Goal: Information Seeking & Learning: Find specific fact

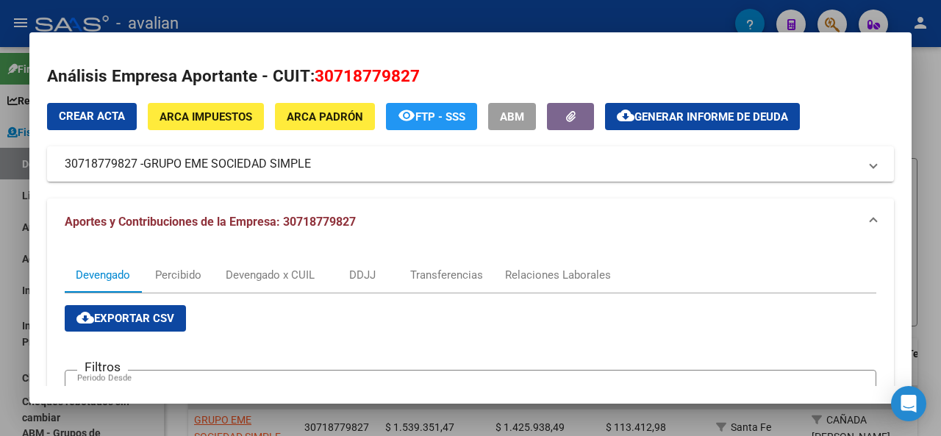
scroll to position [367, 0]
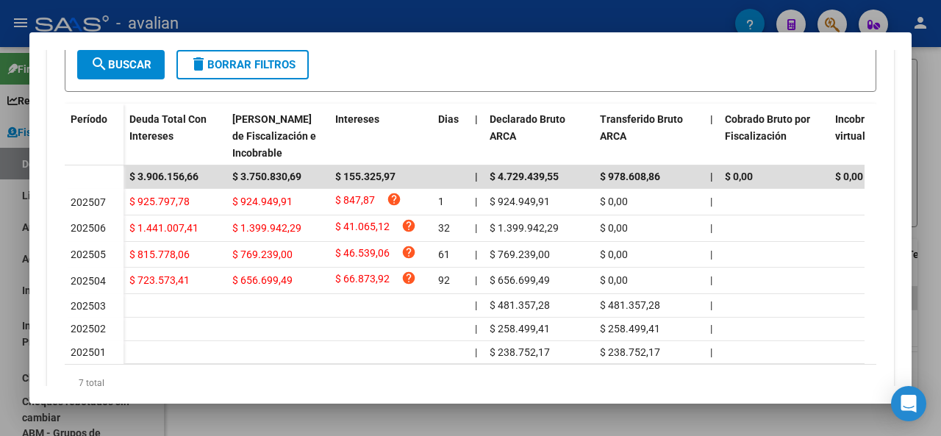
click at [940, 233] on div at bounding box center [470, 218] width 941 height 436
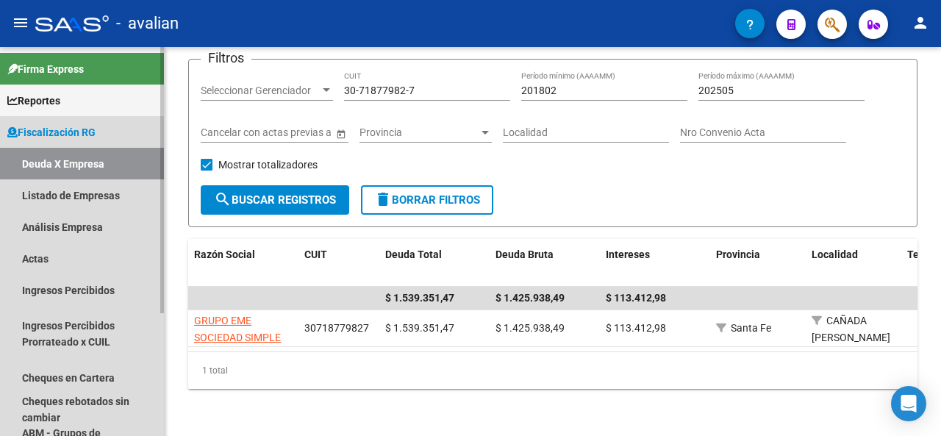
click at [35, 126] on span "Fiscalización RG" at bounding box center [51, 132] width 88 height 16
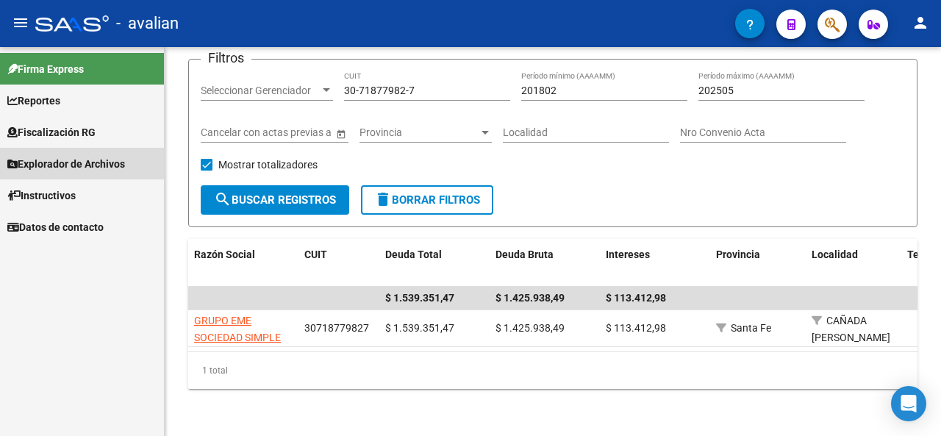
click at [62, 159] on span "Explorador de Archivos" at bounding box center [66, 164] width 118 height 16
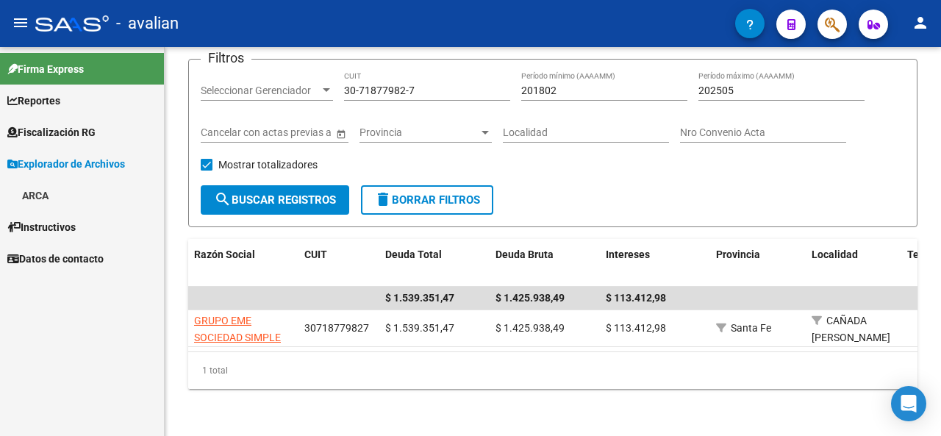
click at [41, 188] on link "ARCA" at bounding box center [82, 195] width 164 height 32
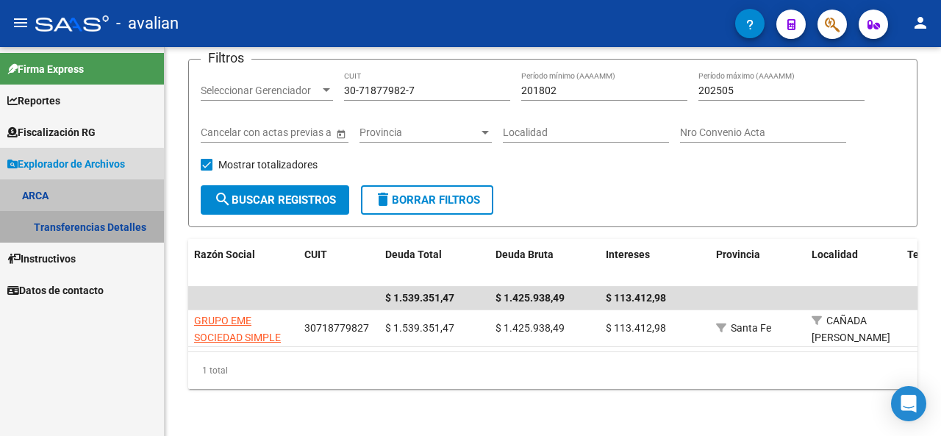
click at [62, 223] on link "Transferencias Detalles" at bounding box center [82, 227] width 164 height 32
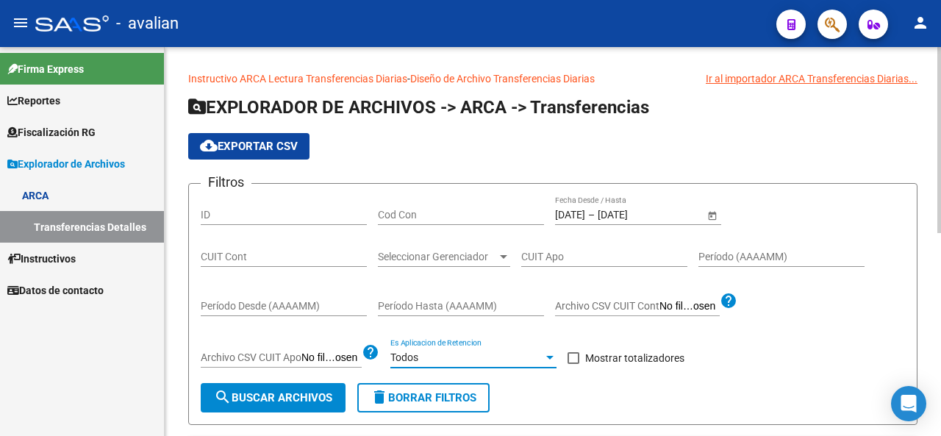
click at [550, 356] on div at bounding box center [549, 358] width 7 height 4
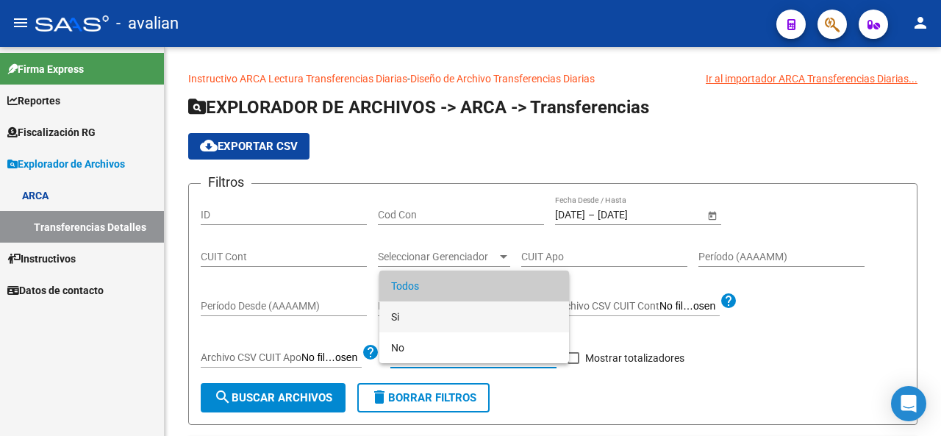
click at [396, 315] on span "Si" at bounding box center [474, 316] width 166 height 31
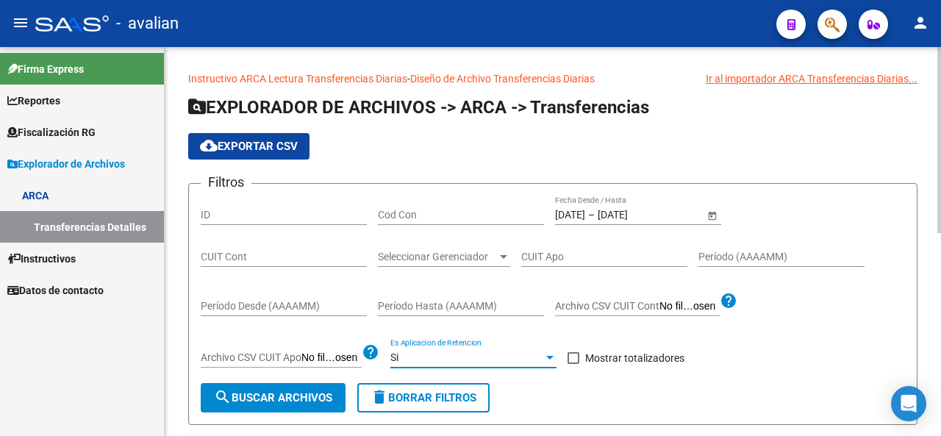
click at [575, 359] on span at bounding box center [573, 358] width 12 height 12
click at [573, 364] on input "Mostrar totalizadores" at bounding box center [572, 364] width 1 height 1
checkbox input "true"
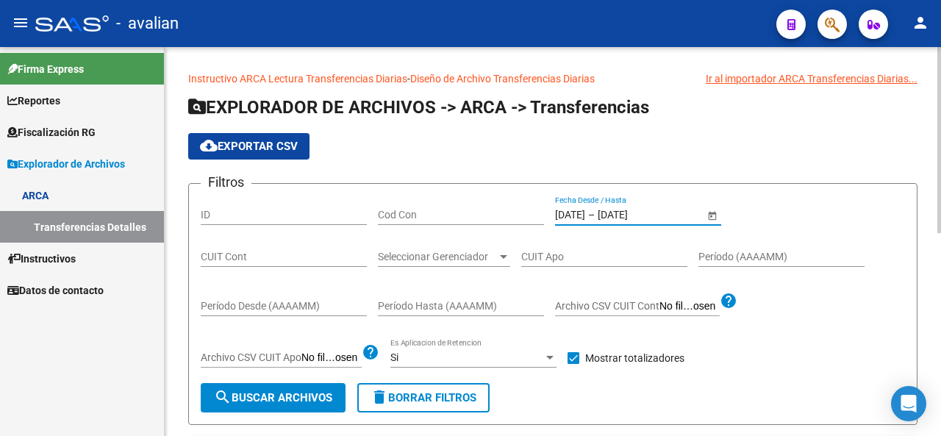
click at [585, 213] on input "[DATE]" at bounding box center [570, 215] width 30 height 12
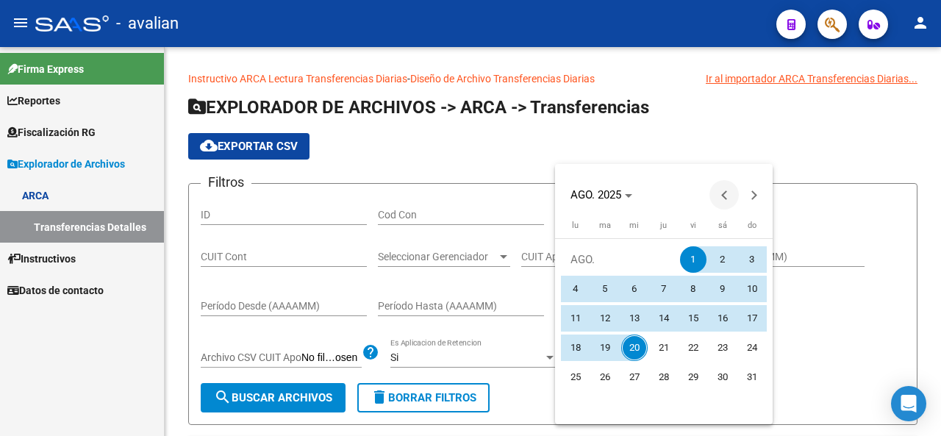
click at [719, 197] on span "Previous month" at bounding box center [723, 194] width 29 height 29
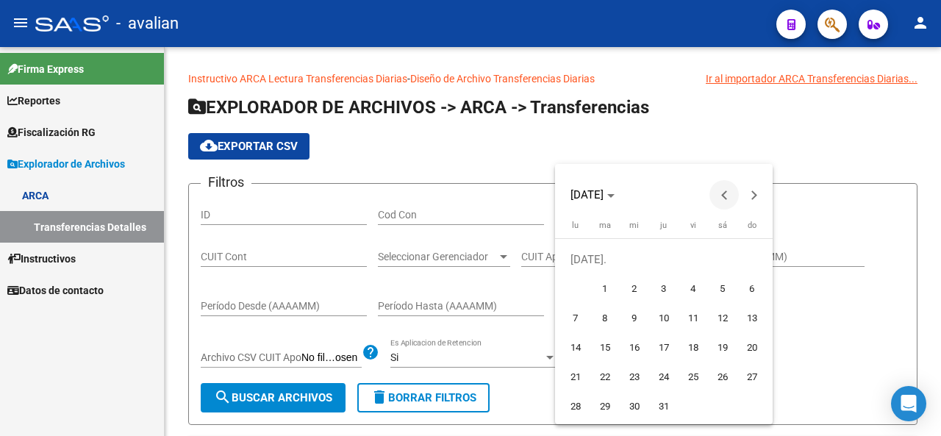
click at [719, 197] on span "Previous month" at bounding box center [723, 194] width 29 height 29
click at [754, 198] on span "Next month" at bounding box center [753, 194] width 29 height 29
click at [611, 291] on span "1" at bounding box center [605, 289] width 26 height 26
type input "[DATE]"
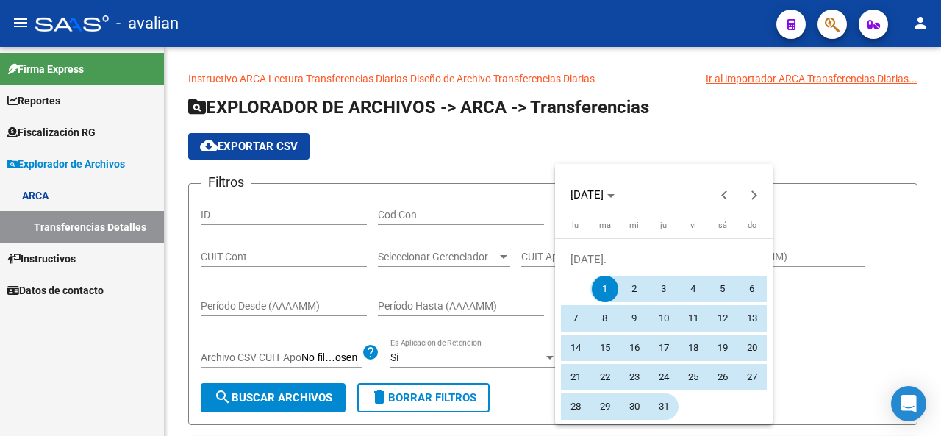
click at [661, 399] on span "31" at bounding box center [663, 406] width 26 height 26
type input "[DATE]"
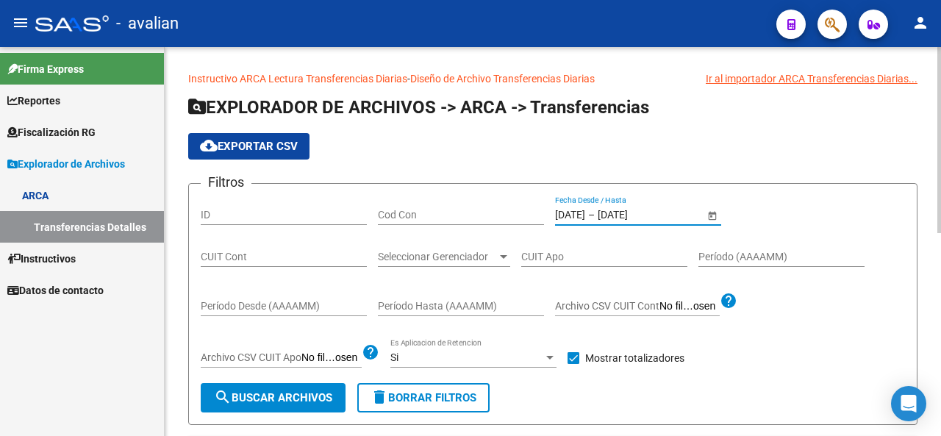
click at [292, 392] on span "search Buscar Archivos" at bounding box center [273, 397] width 118 height 13
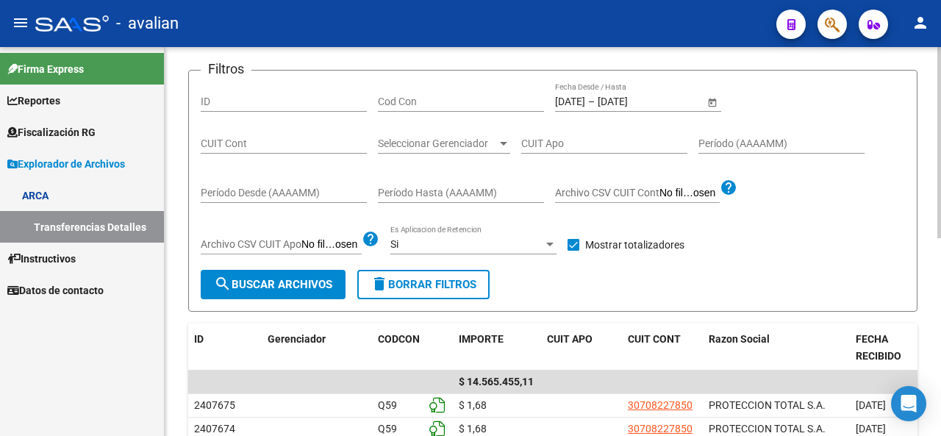
scroll to position [147, 0]
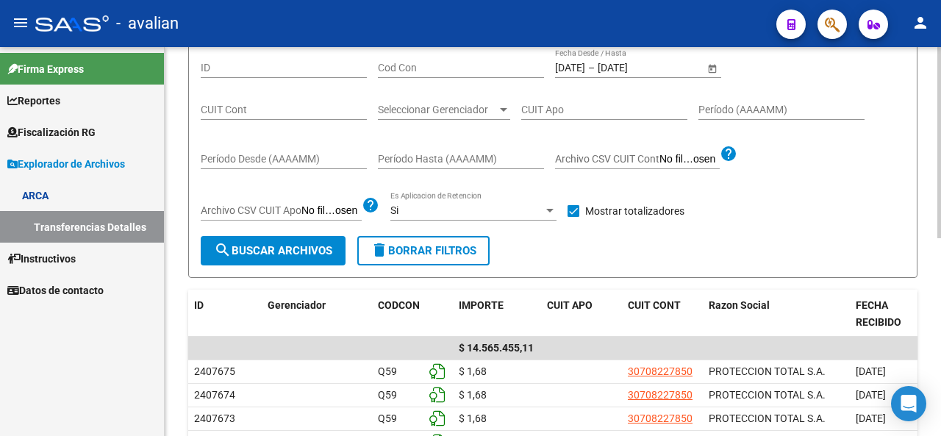
click at [506, 220] on div "Si Es Aplicacion de Retencion" at bounding box center [473, 212] width 166 height 42
click at [510, 214] on div "Si" at bounding box center [466, 210] width 153 height 12
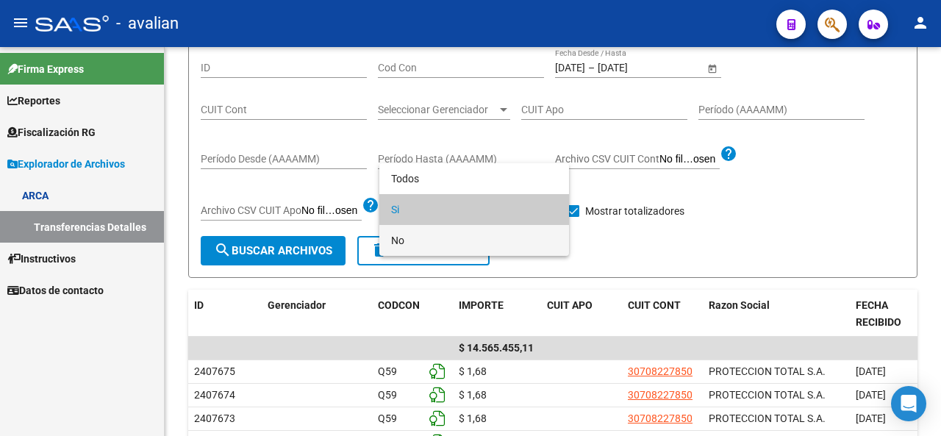
click at [397, 237] on span "No" at bounding box center [474, 240] width 166 height 31
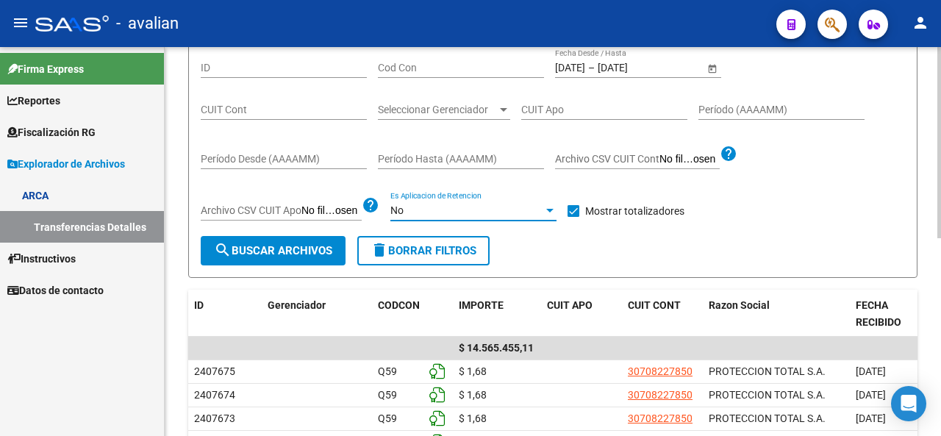
click at [542, 209] on div "No" at bounding box center [466, 210] width 153 height 12
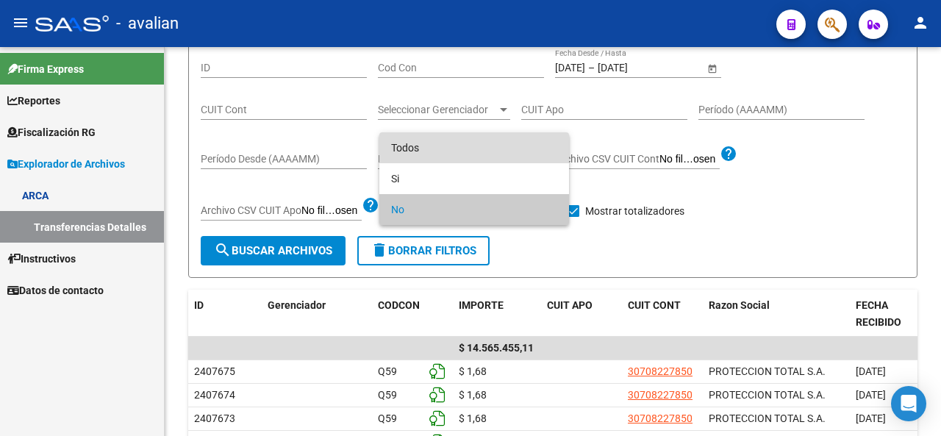
click at [406, 148] on span "Todos" at bounding box center [474, 147] width 166 height 31
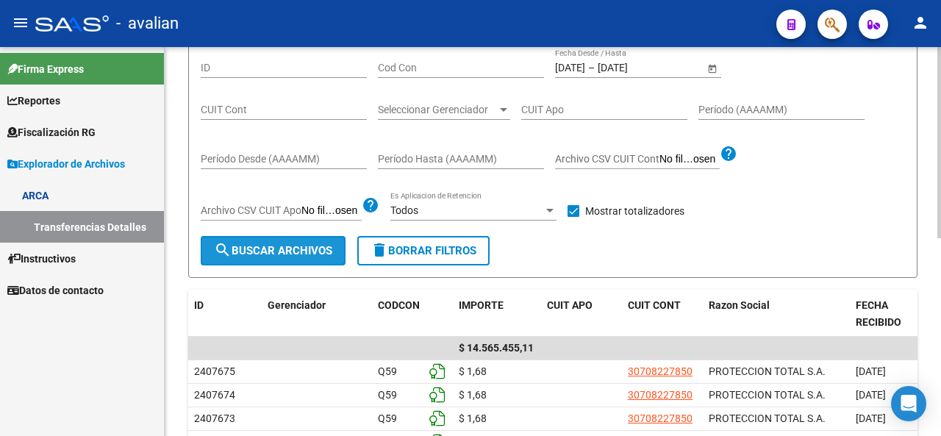
click at [281, 248] on span "search Buscar Archivos" at bounding box center [273, 250] width 118 height 13
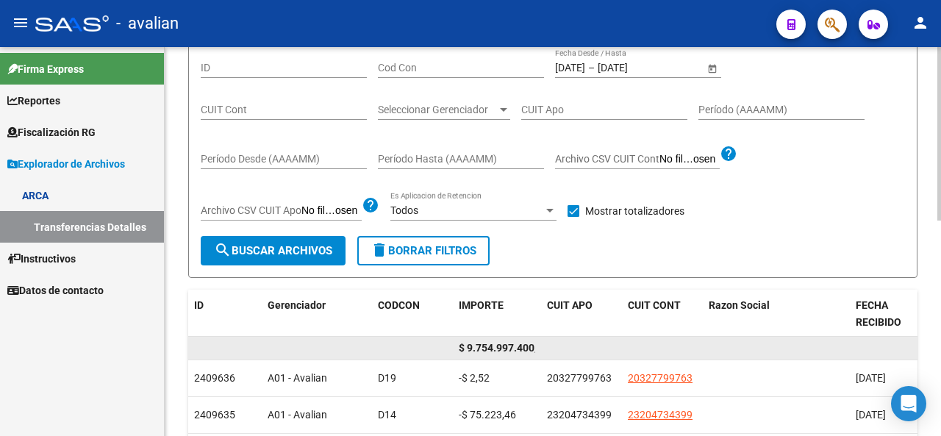
scroll to position [0, 14]
drag, startPoint x: 467, startPoint y: 347, endPoint x: 560, endPoint y: 356, distance: 93.8
click at [560, 356] on div "$ 9.754.997.400,74" at bounding box center [717, 349] width 1058 height 24
copy div "9.754.997.400,74"
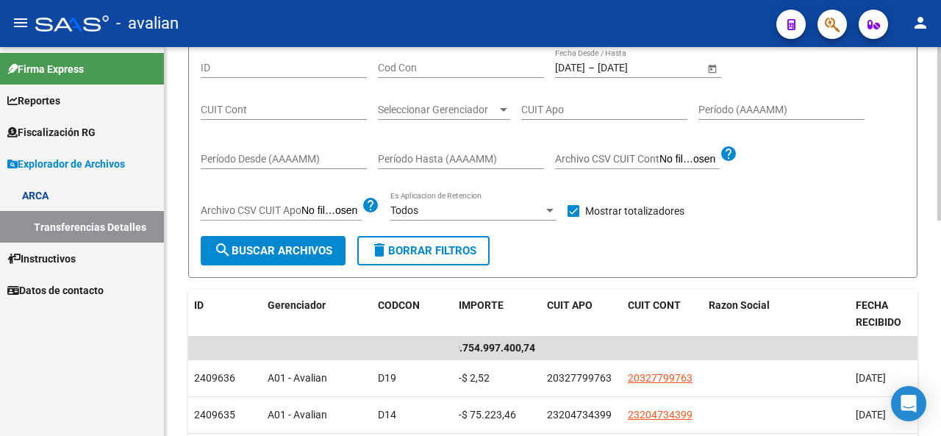
click at [545, 211] on div at bounding box center [549, 210] width 13 height 12
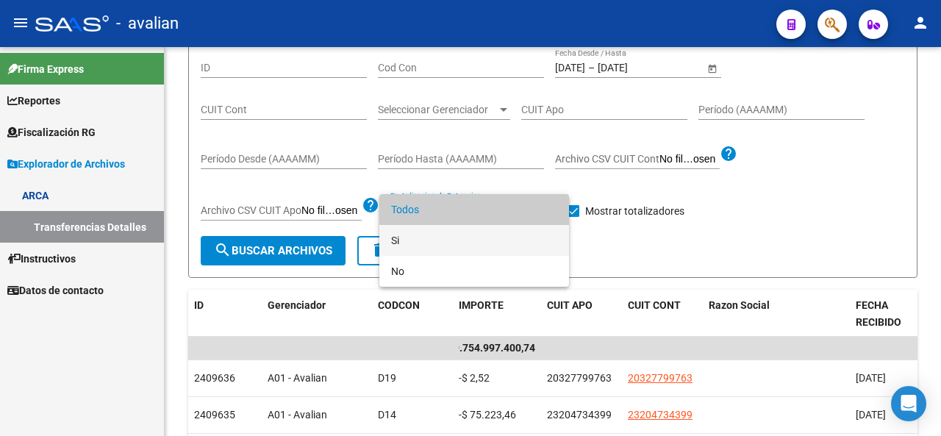
click at [408, 242] on span "Si" at bounding box center [474, 240] width 166 height 31
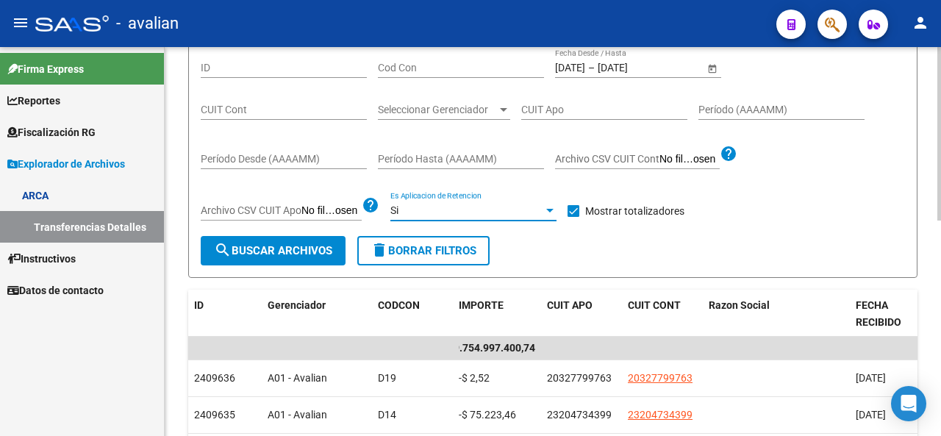
click at [301, 248] on span "search Buscar Archivos" at bounding box center [273, 250] width 118 height 13
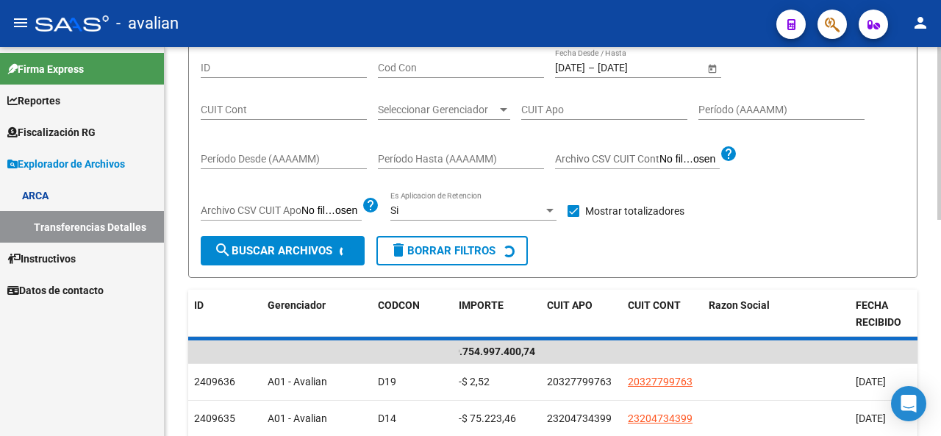
scroll to position [0, 0]
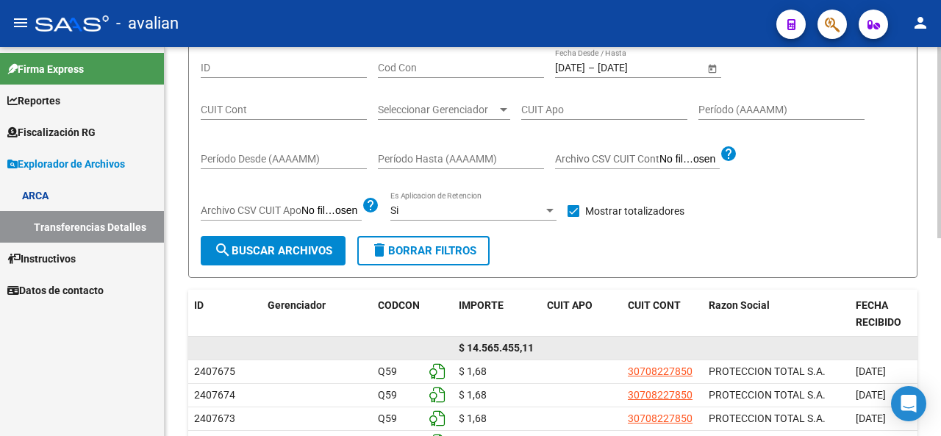
drag, startPoint x: 469, startPoint y: 347, endPoint x: 560, endPoint y: 348, distance: 91.1
click at [560, 348] on div "$ 14.565.455,11" at bounding box center [717, 349] width 1058 height 24
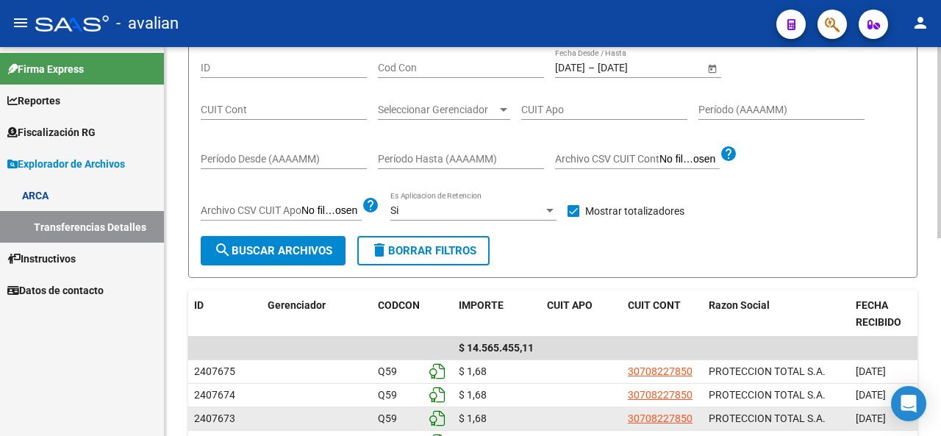
copy div "14.565.455,11"
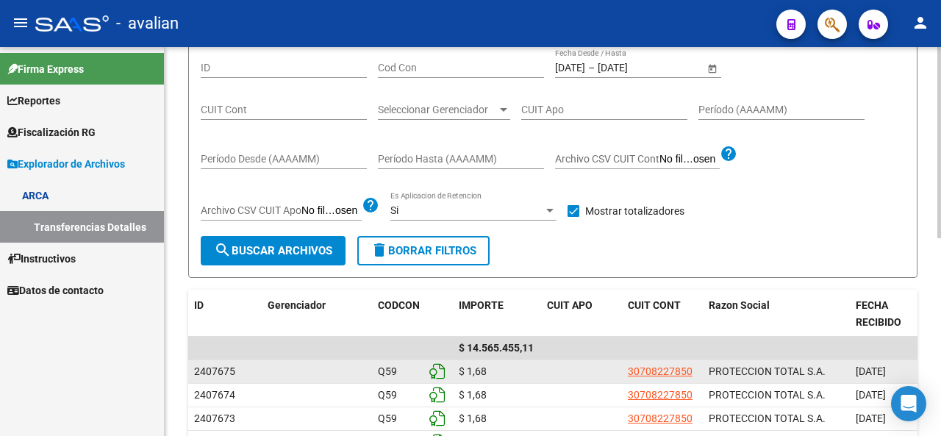
copy div "14.565.455,11"
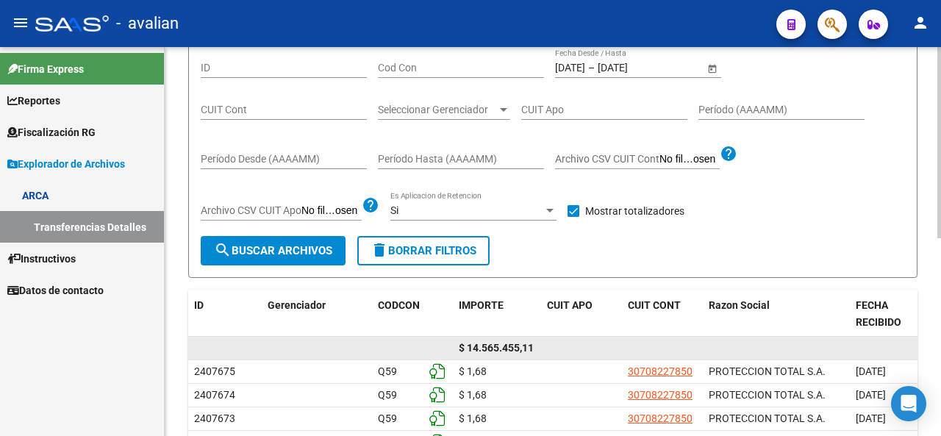
drag, startPoint x: 460, startPoint y: 349, endPoint x: 542, endPoint y: 356, distance: 81.8
click at [542, 356] on div "$ 14.565.455,11" at bounding box center [717, 349] width 1058 height 24
copy div "$ 14.565.455,11"
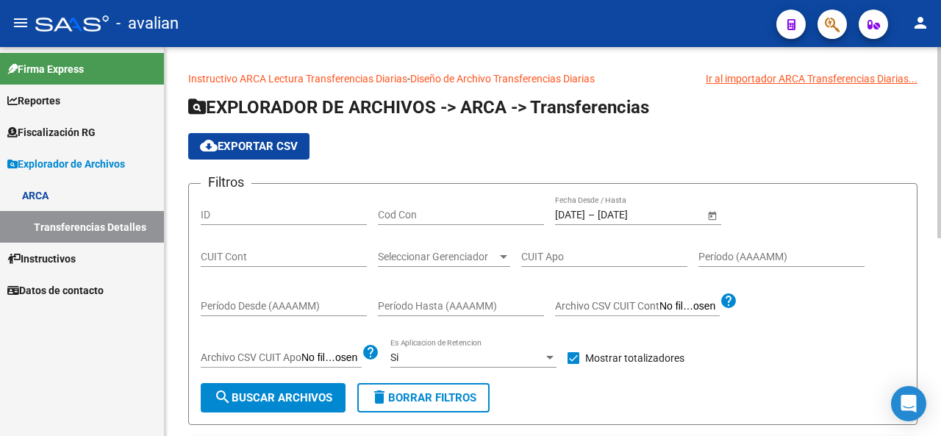
click at [714, 219] on span "Open calendar" at bounding box center [711, 215] width 35 height 35
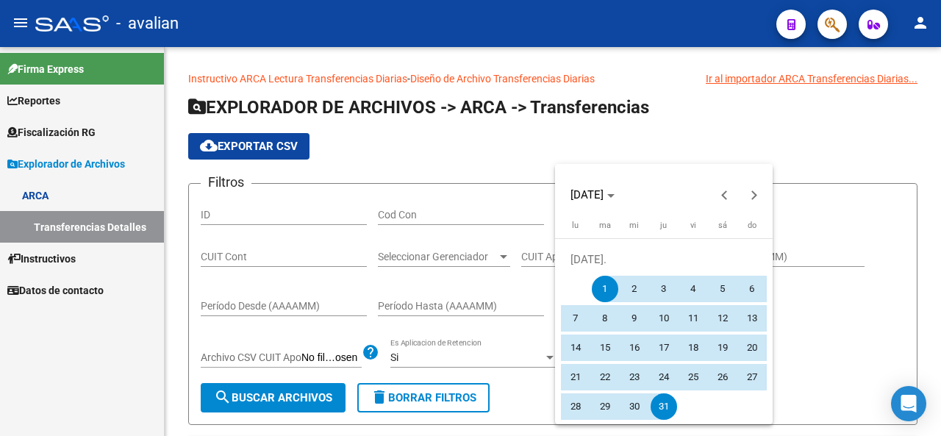
click at [603, 294] on span "1" at bounding box center [605, 289] width 26 height 26
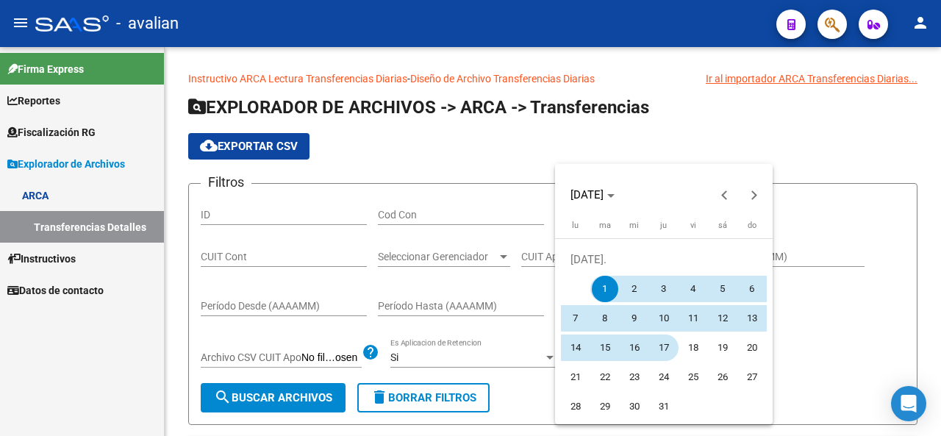
click at [669, 343] on span "17" at bounding box center [663, 347] width 26 height 26
type input "[DATE]"
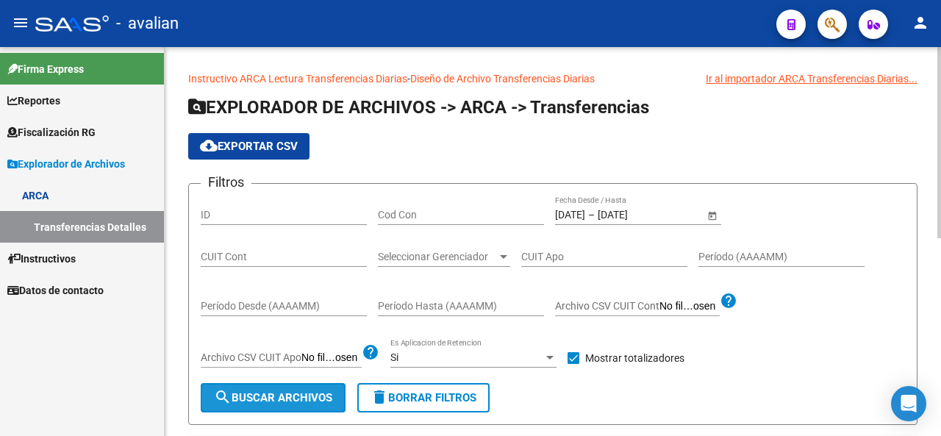
click at [278, 393] on span "search Buscar Archivos" at bounding box center [273, 397] width 118 height 13
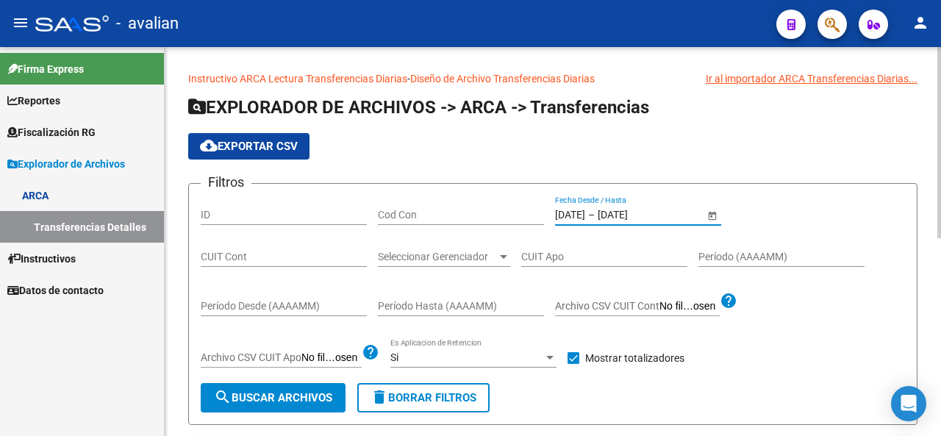
click at [626, 215] on input "[DATE]" at bounding box center [633, 215] width 72 height 12
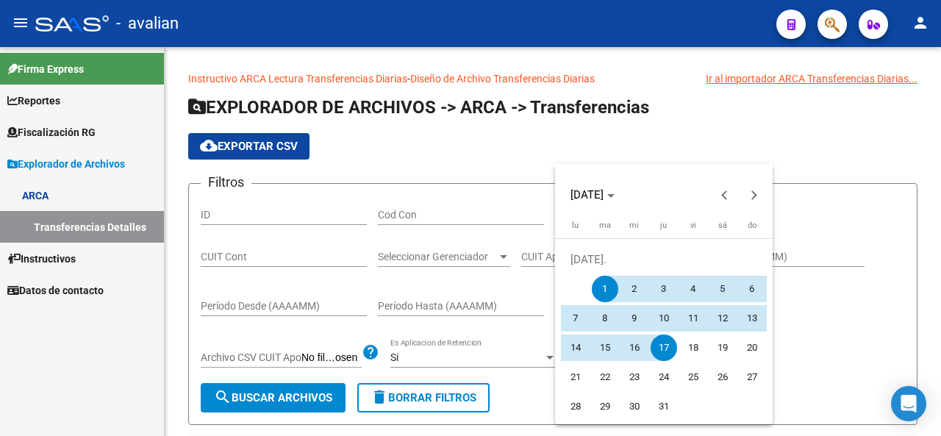
click at [606, 293] on span "1" at bounding box center [605, 289] width 26 height 26
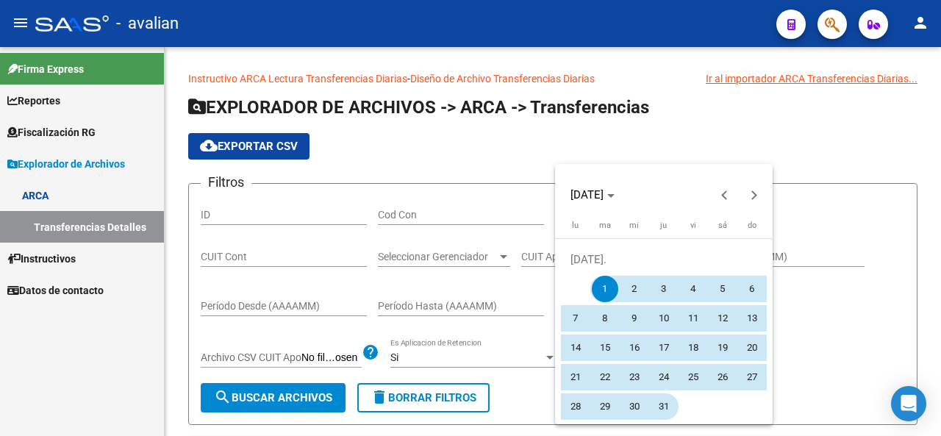
click at [666, 402] on span "31" at bounding box center [663, 406] width 26 height 26
type input "[DATE]"
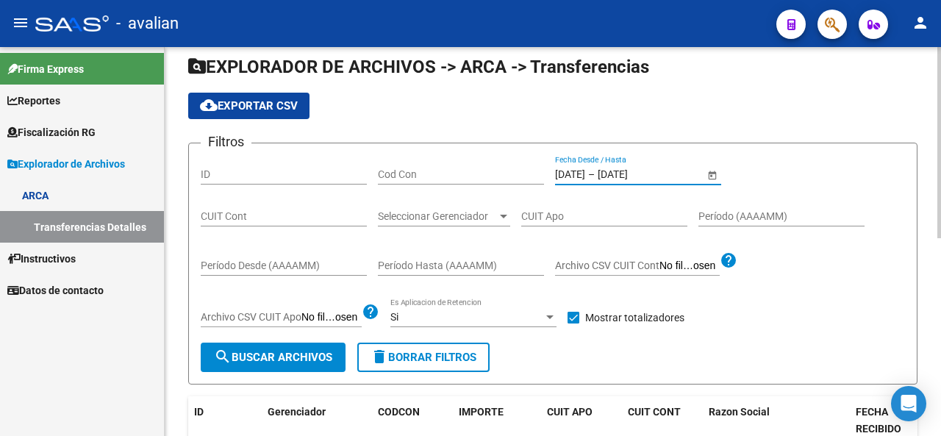
scroll to position [73, 0]
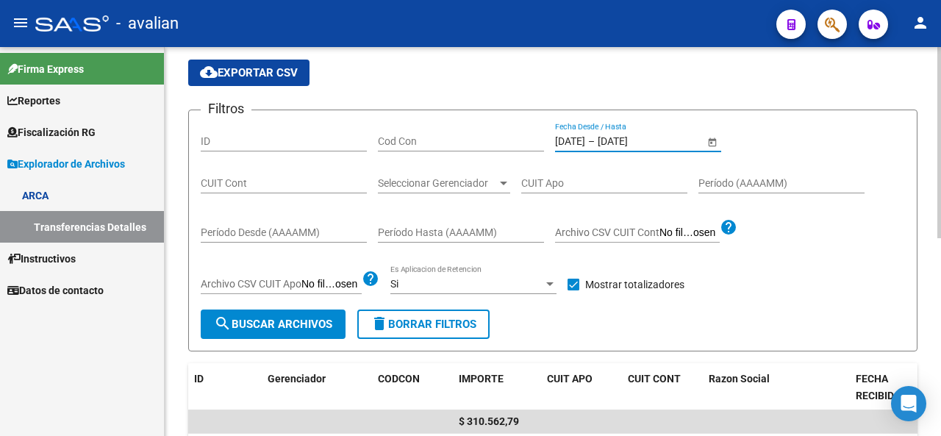
click at [312, 315] on button "search Buscar Archivos" at bounding box center [273, 323] width 145 height 29
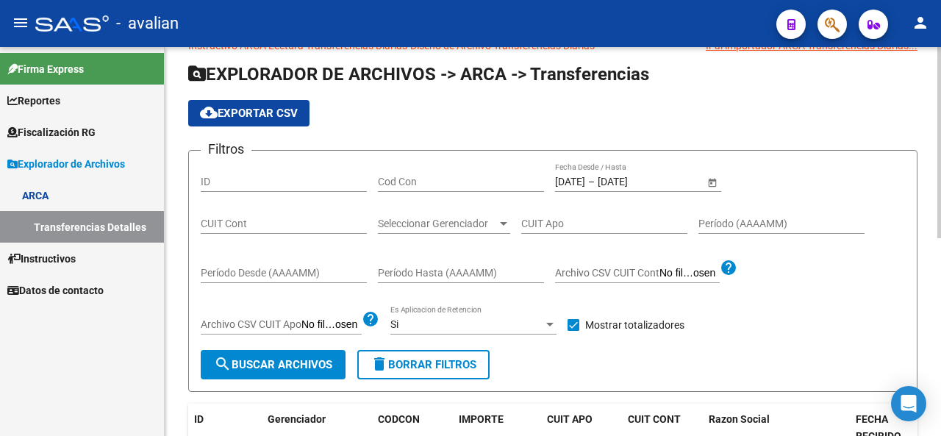
scroll to position [0, 0]
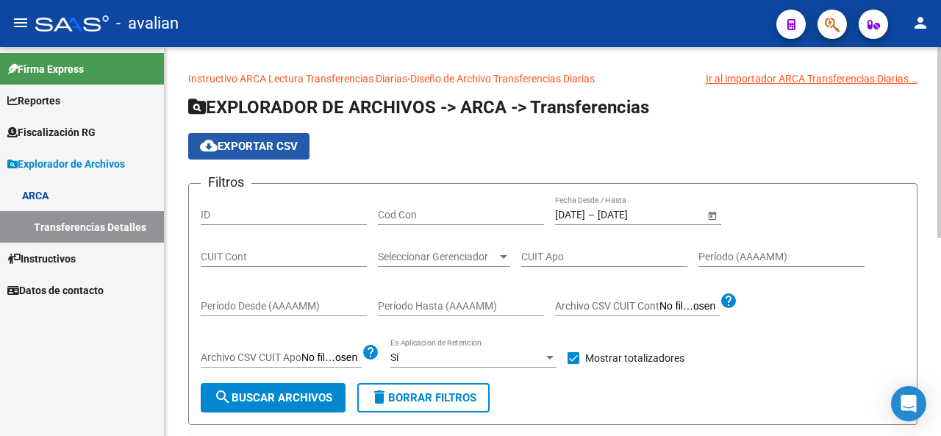
click at [248, 149] on span "cloud_download Exportar CSV" at bounding box center [249, 146] width 98 height 13
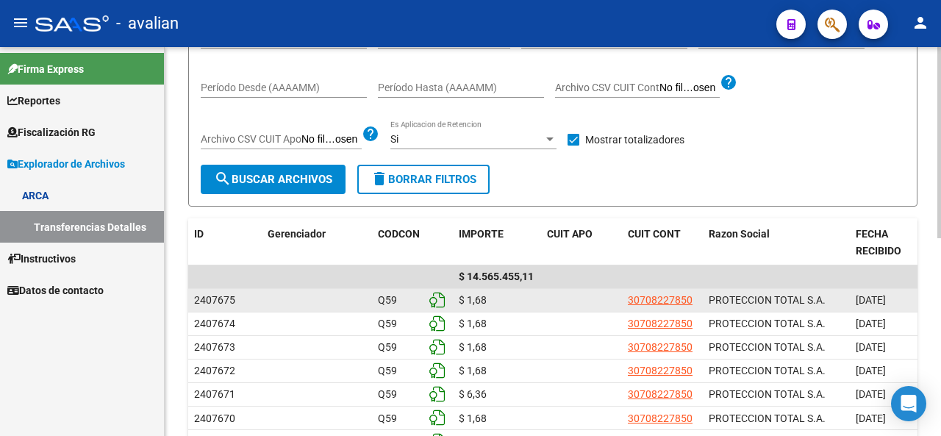
scroll to position [220, 0]
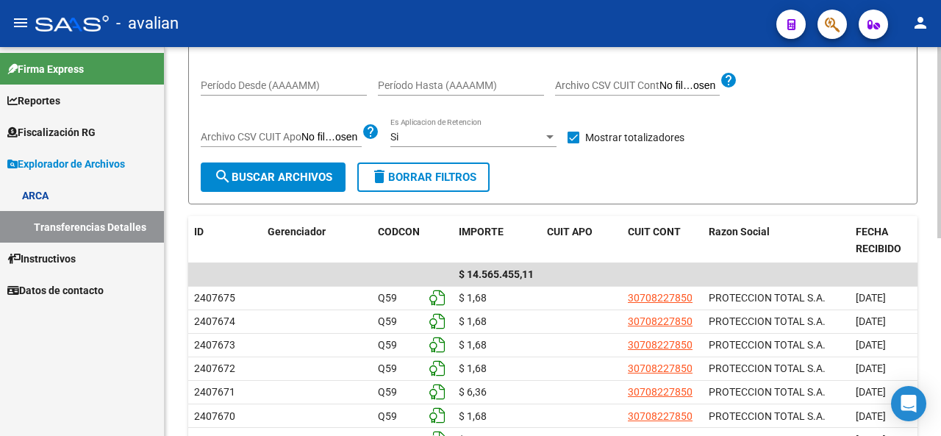
click at [554, 137] on div at bounding box center [549, 137] width 13 height 12
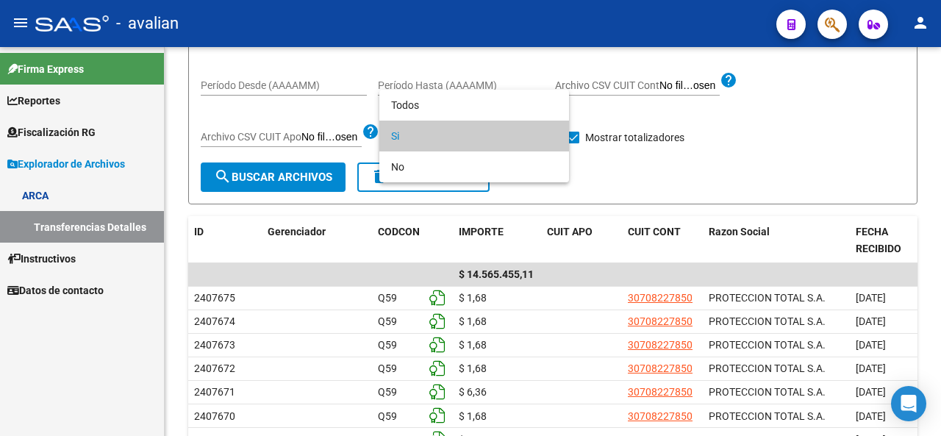
click at [550, 136] on span "Si" at bounding box center [474, 136] width 166 height 31
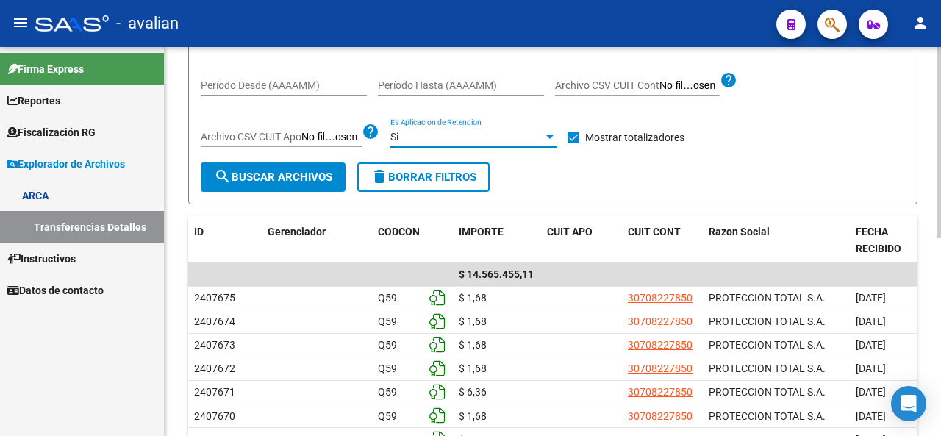
click at [548, 140] on div at bounding box center [549, 137] width 13 height 12
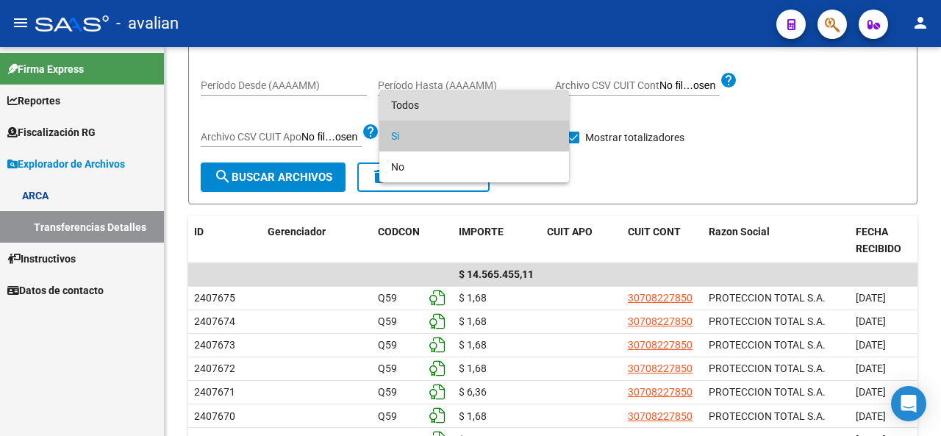
click at [403, 102] on span "Todos" at bounding box center [474, 105] width 166 height 31
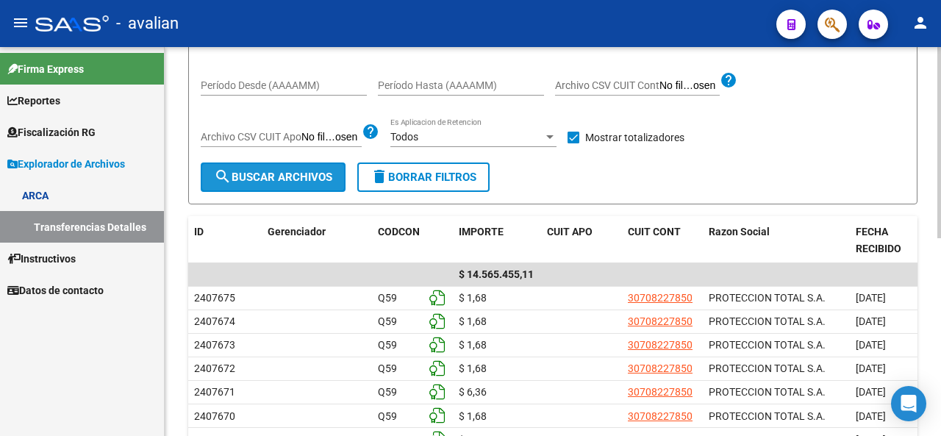
click at [275, 184] on button "search Buscar Archivos" at bounding box center [273, 176] width 145 height 29
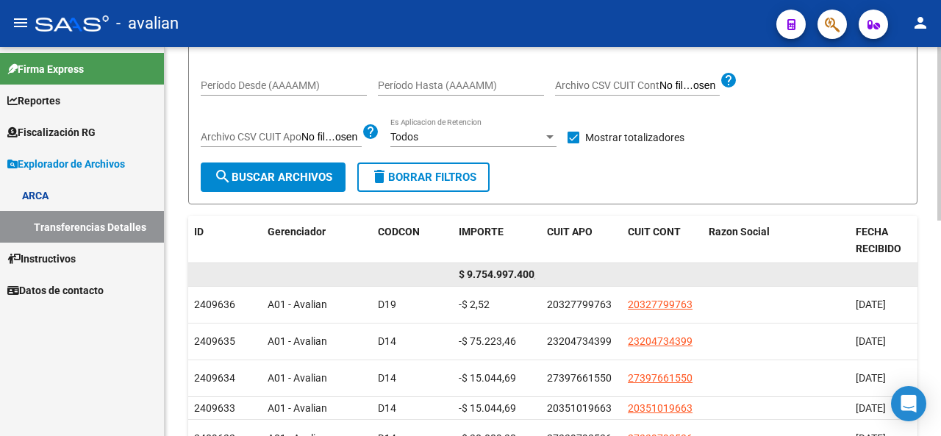
scroll to position [0, 14]
drag, startPoint x: 459, startPoint y: 273, endPoint x: 594, endPoint y: 262, distance: 135.7
click at [591, 265] on div "$ 9.754.997.400,74" at bounding box center [717, 275] width 1058 height 24
click at [456, 273] on datatable-body-cell "$ 9.754.997.400,74" at bounding box center [497, 274] width 88 height 23
drag, startPoint x: 460, startPoint y: 273, endPoint x: 489, endPoint y: 274, distance: 29.4
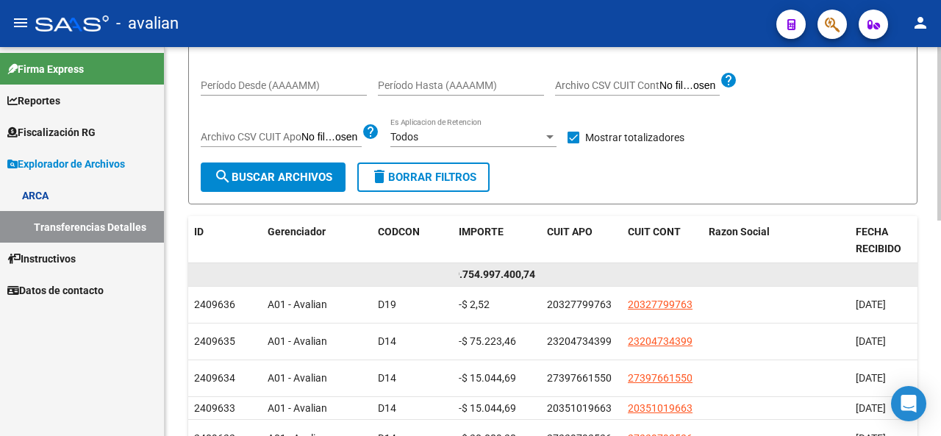
click at [489, 274] on span "$ 9.754.997.400,74" at bounding box center [490, 274] width 90 height 12
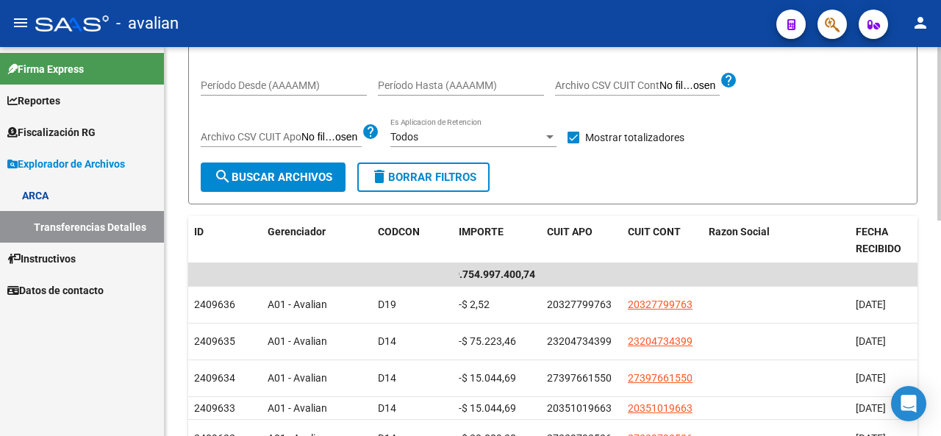
click at [549, 143] on div "Todos Es Aplicacion de Retencion" at bounding box center [473, 132] width 166 height 29
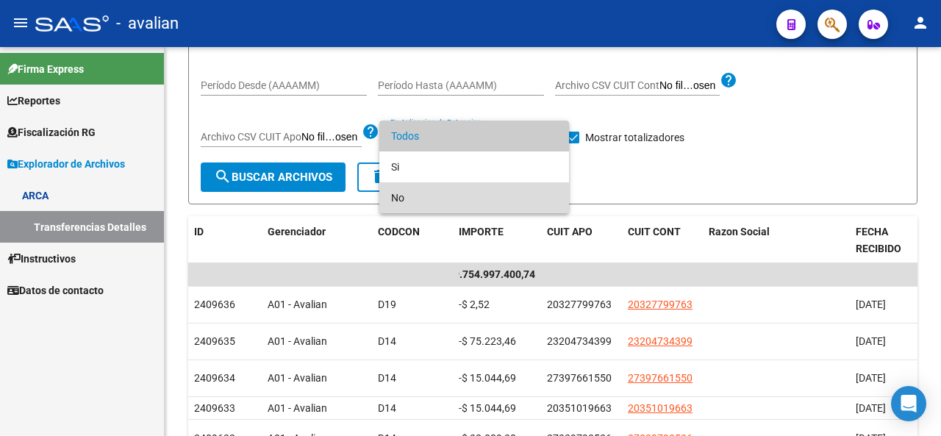
click at [400, 202] on span "No" at bounding box center [474, 197] width 166 height 31
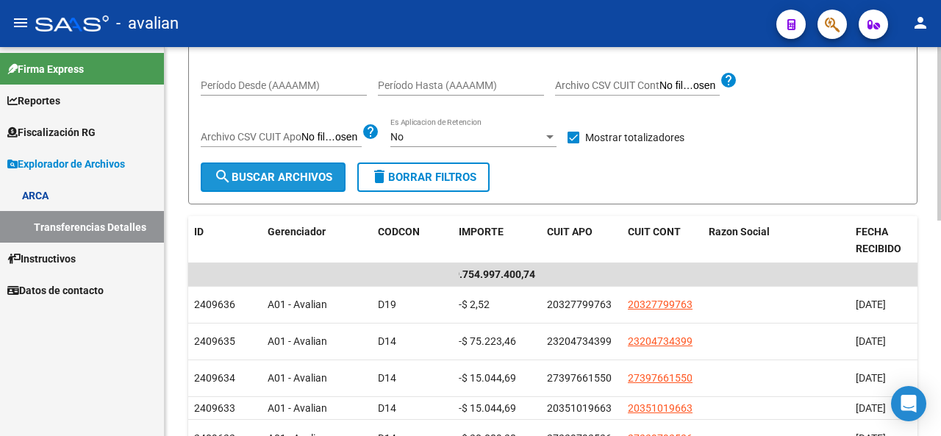
click at [295, 183] on button "search Buscar Archivos" at bounding box center [273, 176] width 145 height 29
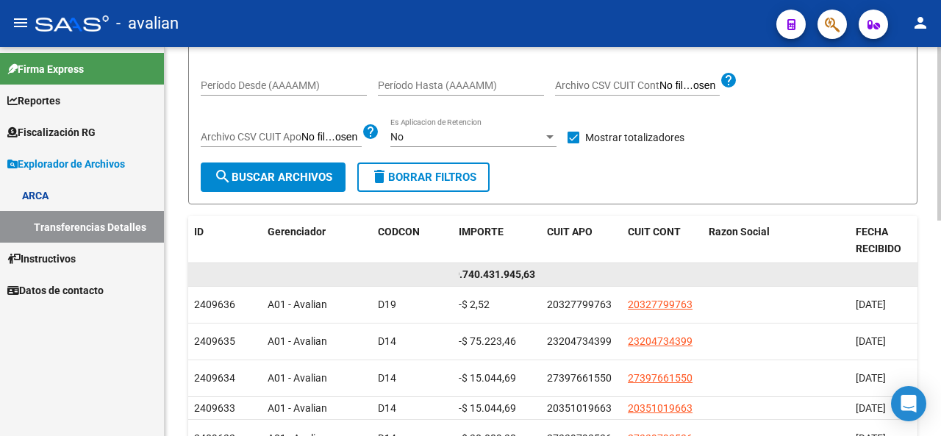
drag, startPoint x: 453, startPoint y: 275, endPoint x: 580, endPoint y: 270, distance: 127.2
click at [580, 270] on div "$ 9.740.431.945,63" at bounding box center [717, 275] width 1058 height 24
click at [484, 280] on div "$ 9.740.431.945,63" at bounding box center [497, 274] width 76 height 17
click at [469, 276] on span "$ 9.740.431.945,63" at bounding box center [490, 274] width 90 height 12
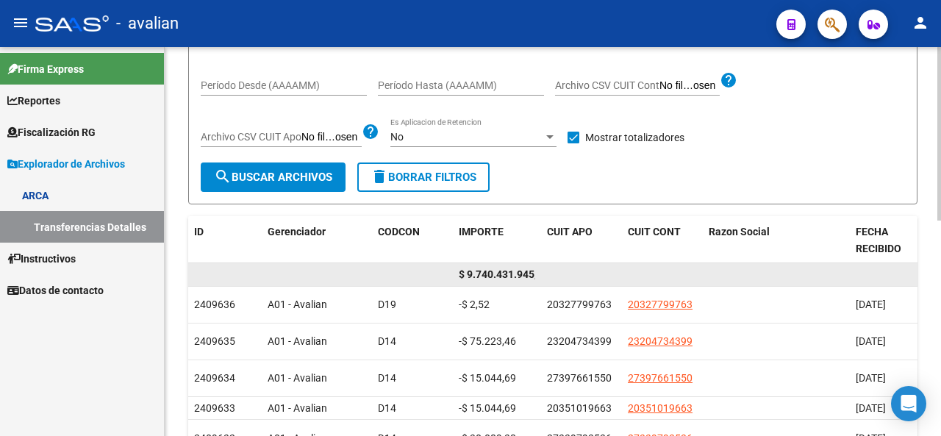
drag, startPoint x: 467, startPoint y: 276, endPoint x: 417, endPoint y: 276, distance: 49.2
click at [417, 276] on div "$ 9.740.431.945,63" at bounding box center [717, 275] width 1058 height 24
click at [437, 271] on datatable-body-cell at bounding box center [437, 274] width 29 height 23
drag, startPoint x: 464, startPoint y: 273, endPoint x: 535, endPoint y: 273, distance: 70.5
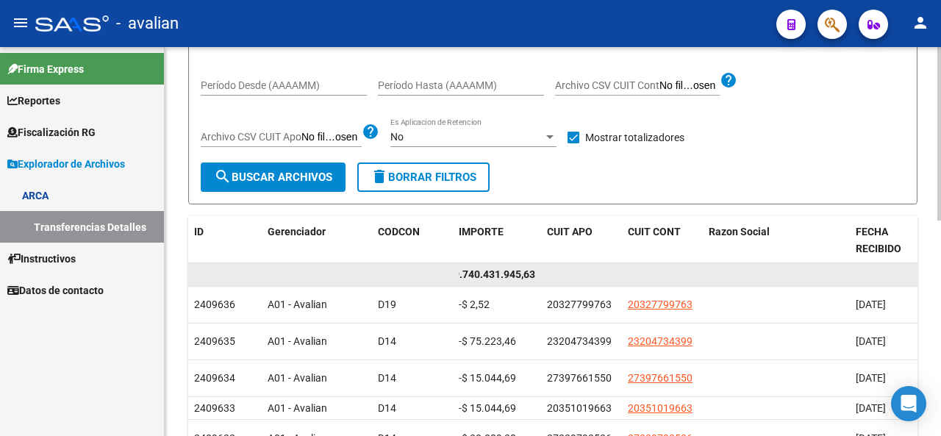
click at [535, 273] on datatable-body-cell "$ 9.740.431.945,63" at bounding box center [497, 274] width 88 height 23
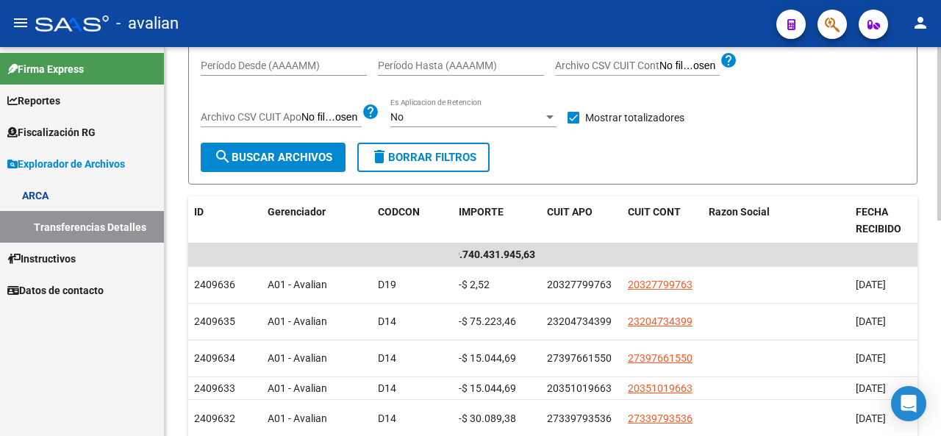
scroll to position [220, 0]
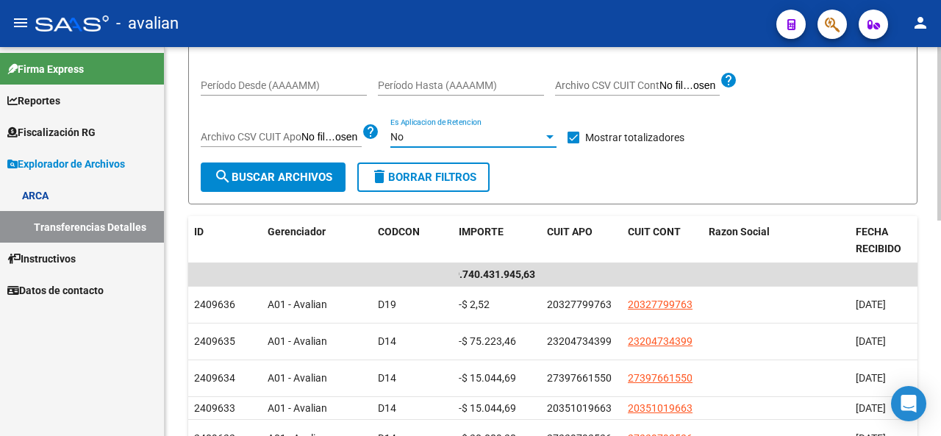
click at [554, 133] on div at bounding box center [549, 137] width 13 height 12
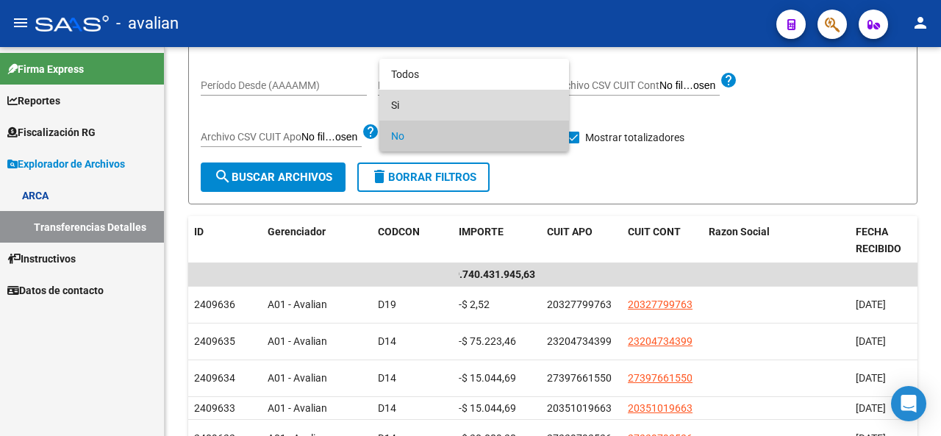
click at [403, 108] on span "Si" at bounding box center [474, 105] width 166 height 31
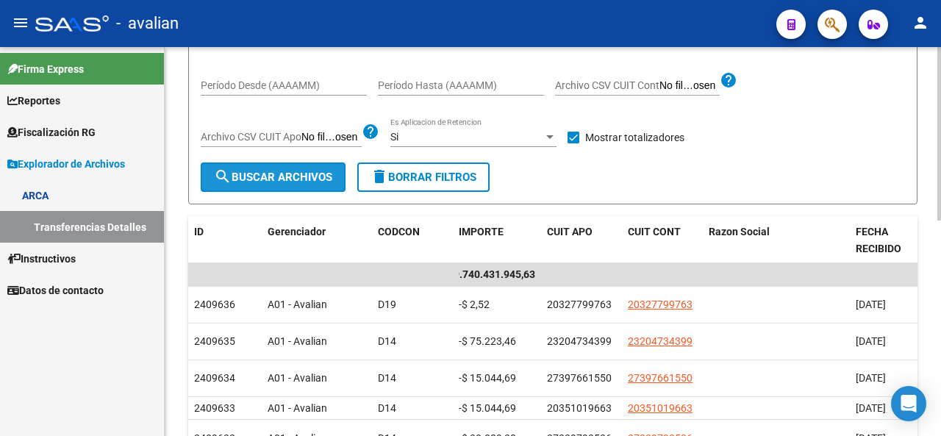
click at [262, 182] on span "search Buscar Archivos" at bounding box center [273, 176] width 118 height 13
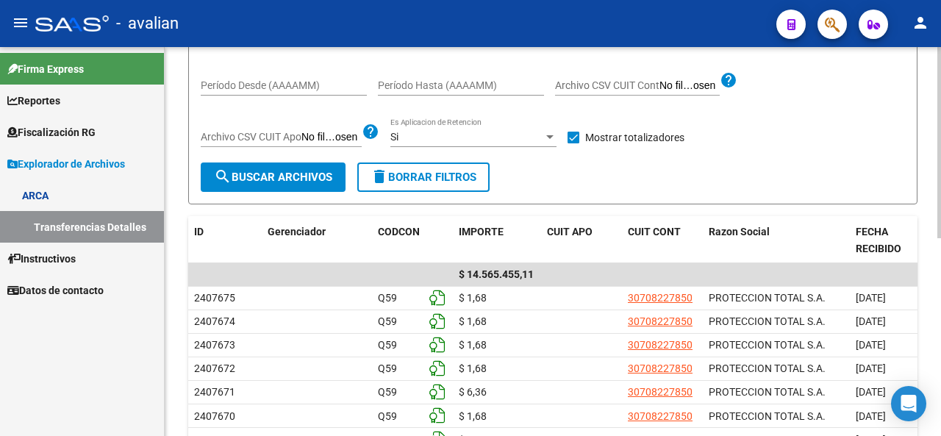
scroll to position [0, 0]
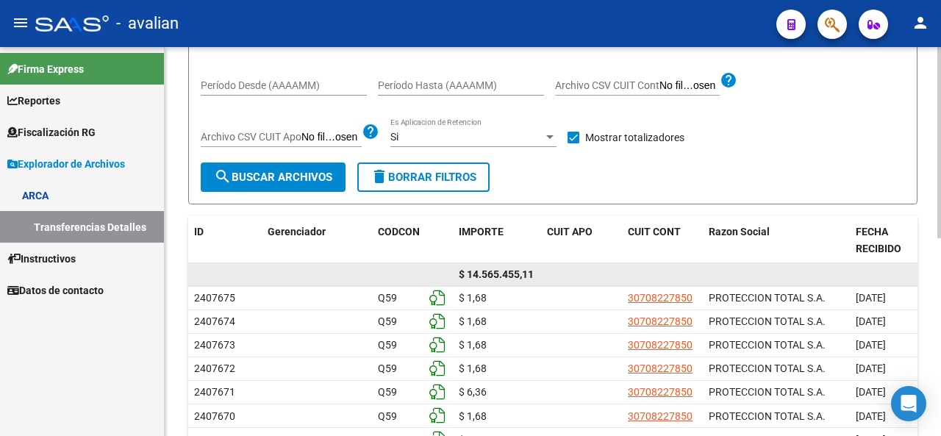
drag, startPoint x: 476, startPoint y: 274, endPoint x: 590, endPoint y: 284, distance: 114.4
click at [590, 284] on div "$ 14.565.455,11" at bounding box center [717, 275] width 1058 height 24
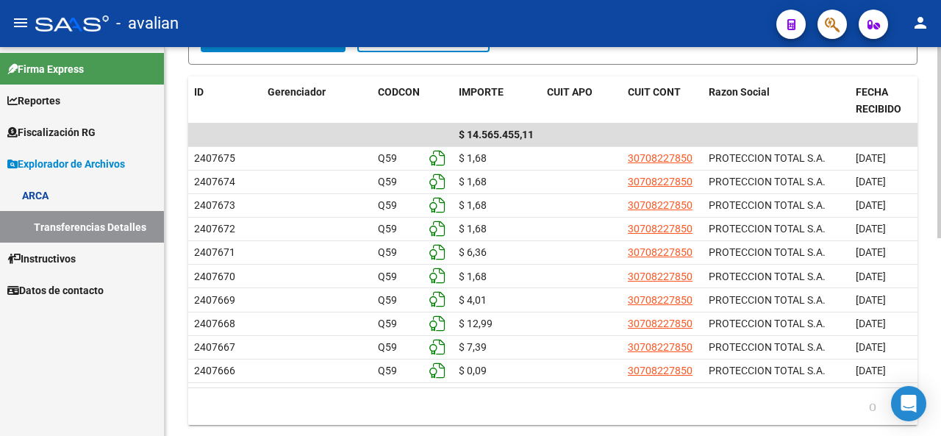
scroll to position [367, 0]
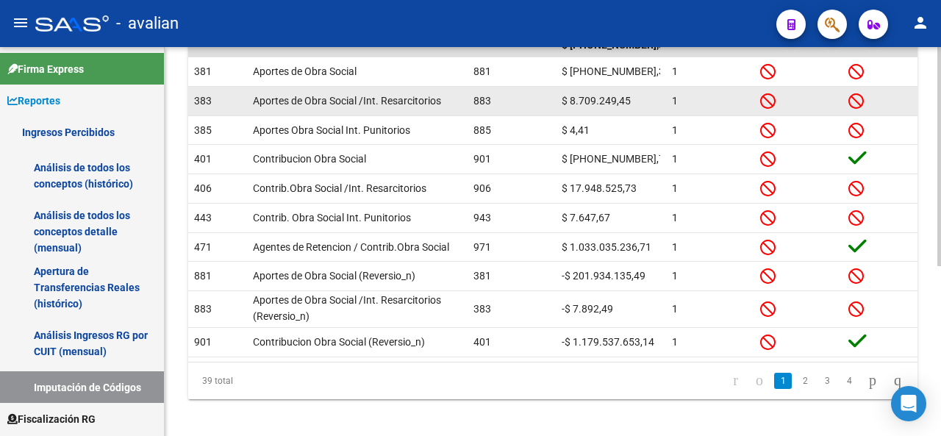
scroll to position [301, 0]
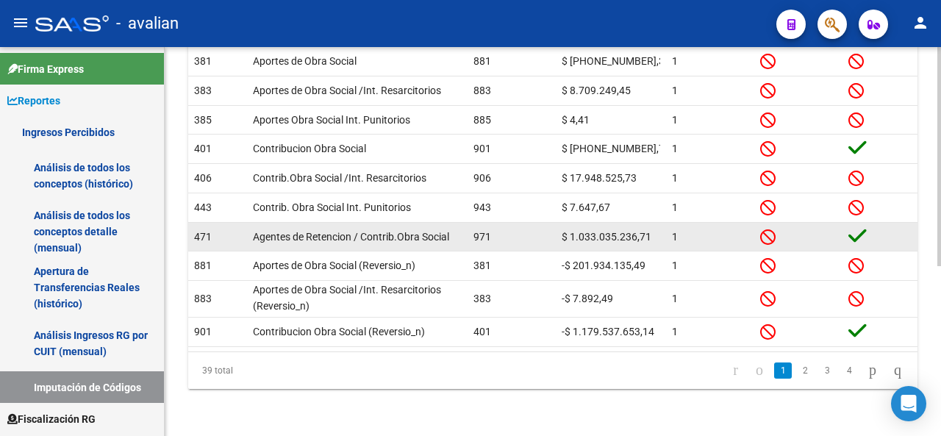
click at [479, 231] on span "971" at bounding box center [482, 237] width 18 height 12
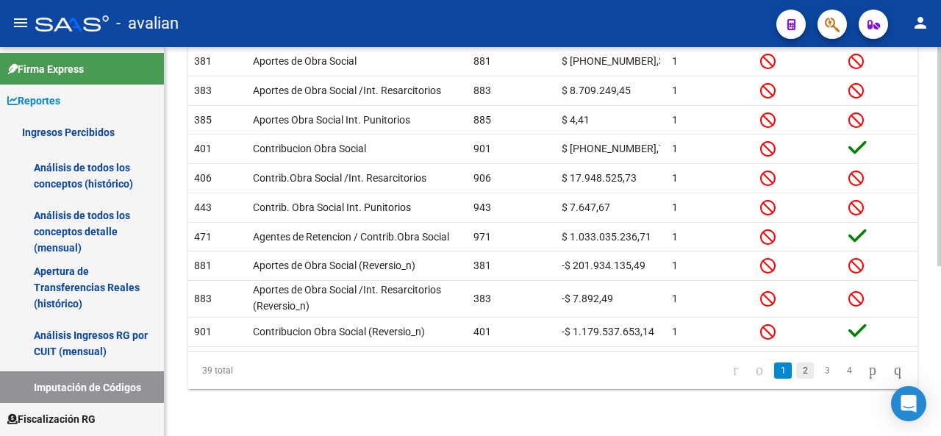
click at [796, 366] on link "2" at bounding box center [805, 370] width 18 height 16
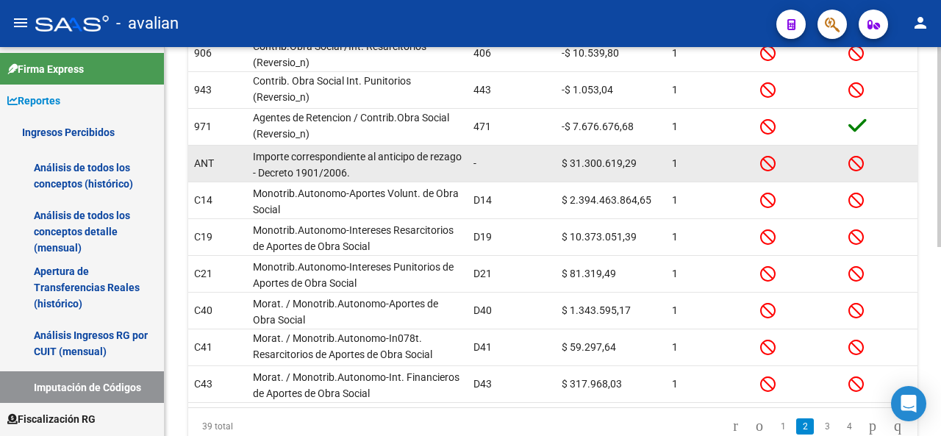
scroll to position [367, 0]
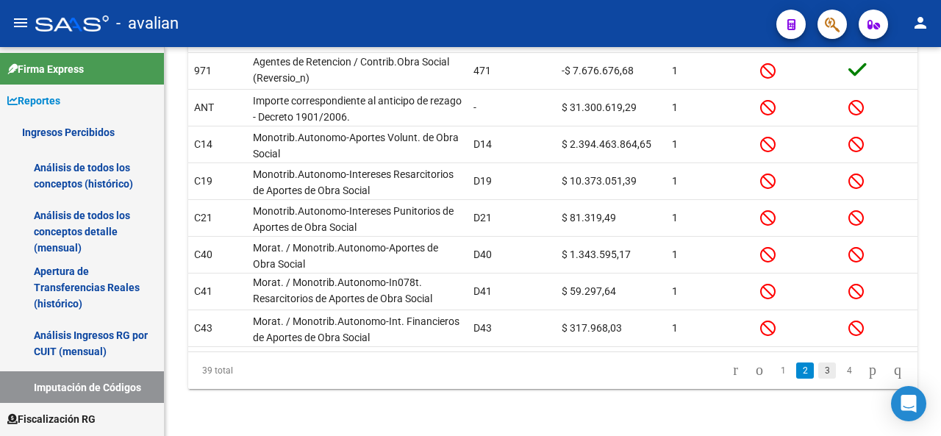
click at [818, 370] on link "3" at bounding box center [827, 370] width 18 height 16
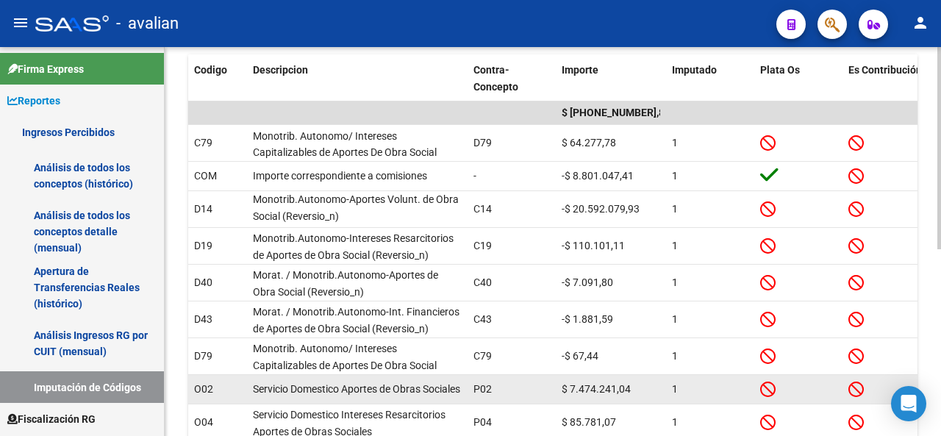
scroll to position [359, 0]
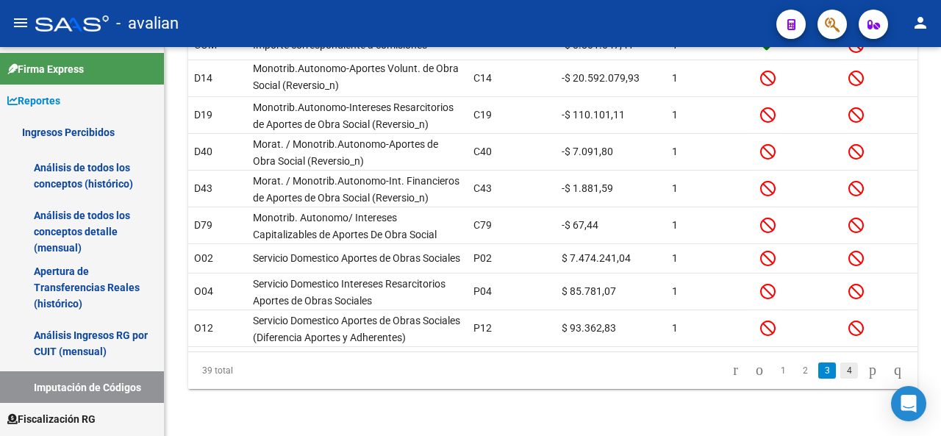
click at [840, 376] on link "4" at bounding box center [849, 370] width 18 height 16
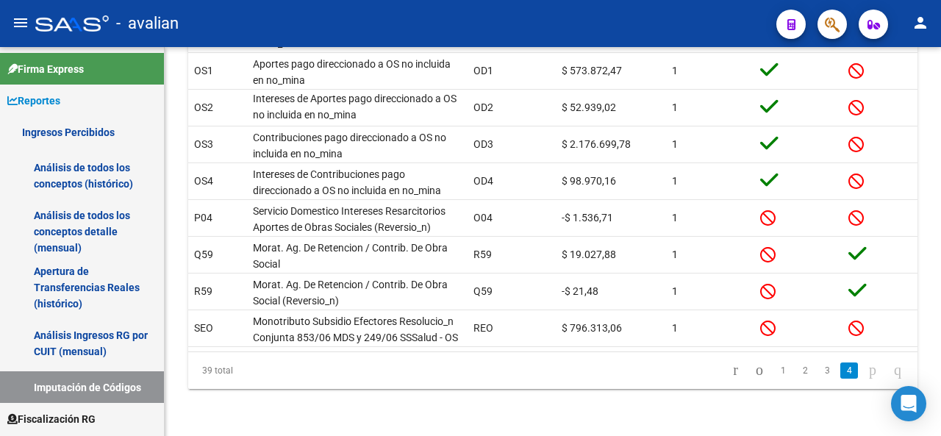
scroll to position [330, 0]
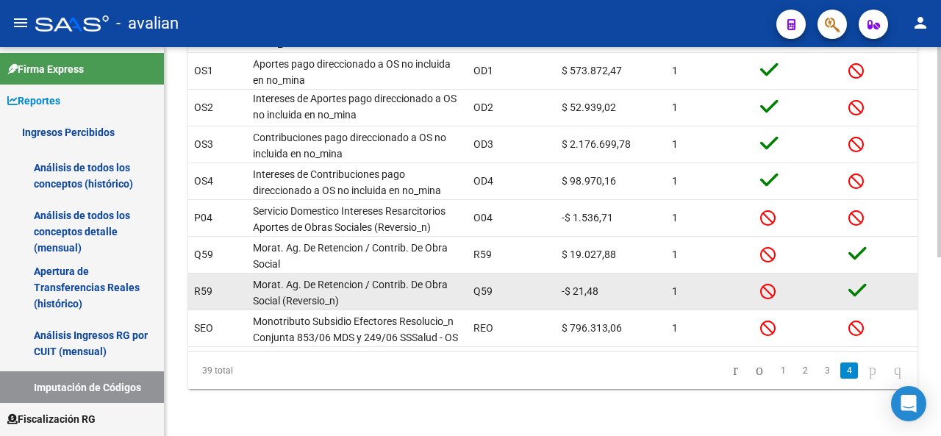
click at [282, 288] on span "Morat. Ag. De Retencion / Contrib. De Obra Social (Reversio_n)" at bounding box center [350, 293] width 195 height 29
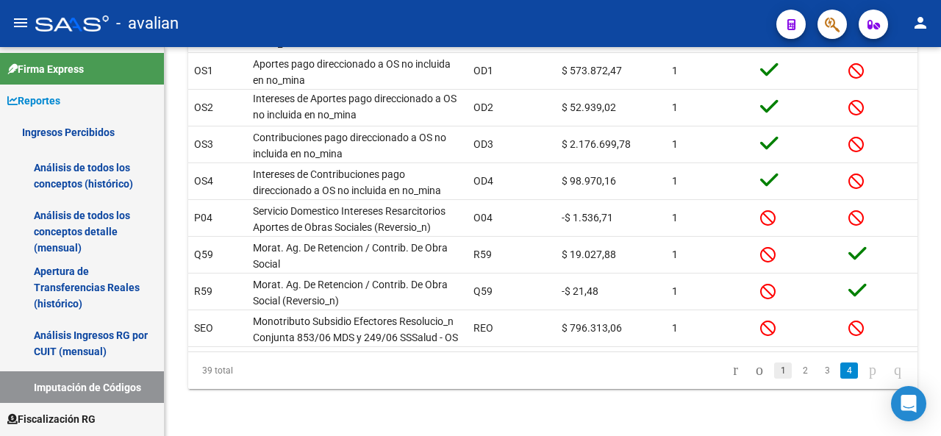
click at [774, 367] on link "1" at bounding box center [783, 370] width 18 height 16
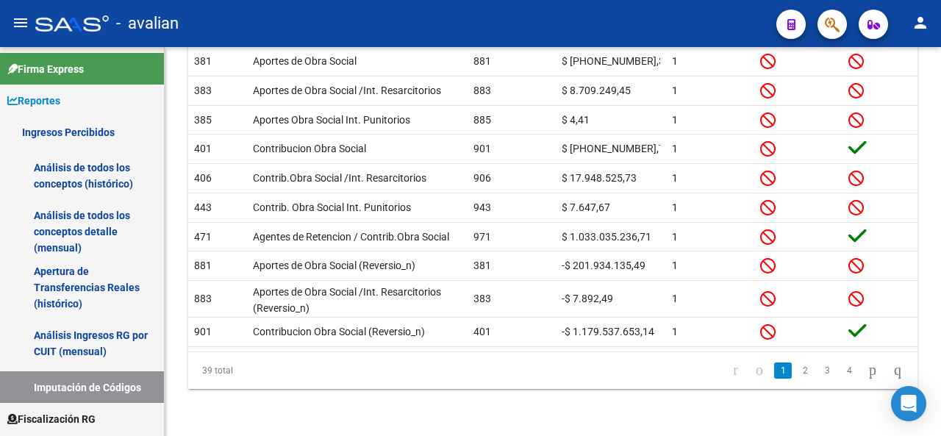
scroll to position [301, 0]
click at [796, 370] on link "2" at bounding box center [805, 370] width 18 height 16
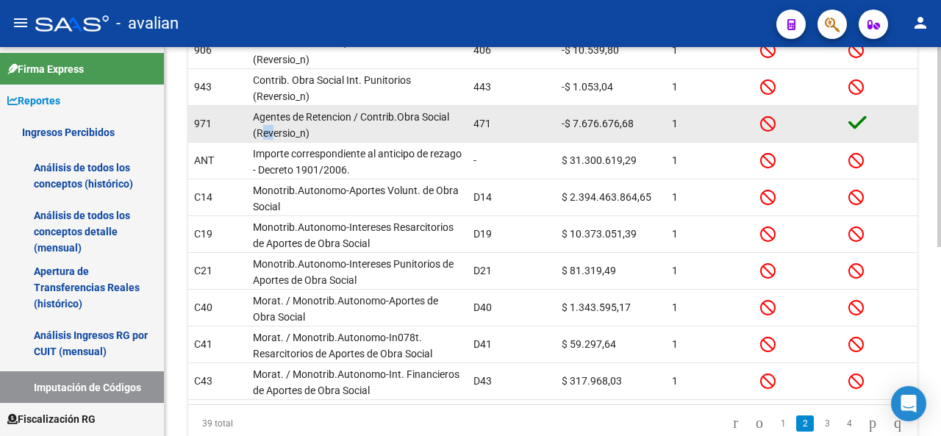
scroll to position [0, 0]
drag, startPoint x: 260, startPoint y: 132, endPoint x: 307, endPoint y: 132, distance: 47.0
click at [307, 132] on span "Agentes de Retencion / Contrib.Obra Social (Reversio_n)" at bounding box center [351, 123] width 196 height 29
click at [262, 134] on span "Agentes de Retencion / Contrib.Obra Social (Reversio_n)" at bounding box center [351, 123] width 196 height 29
drag, startPoint x: 255, startPoint y: 133, endPoint x: 318, endPoint y: 136, distance: 63.3
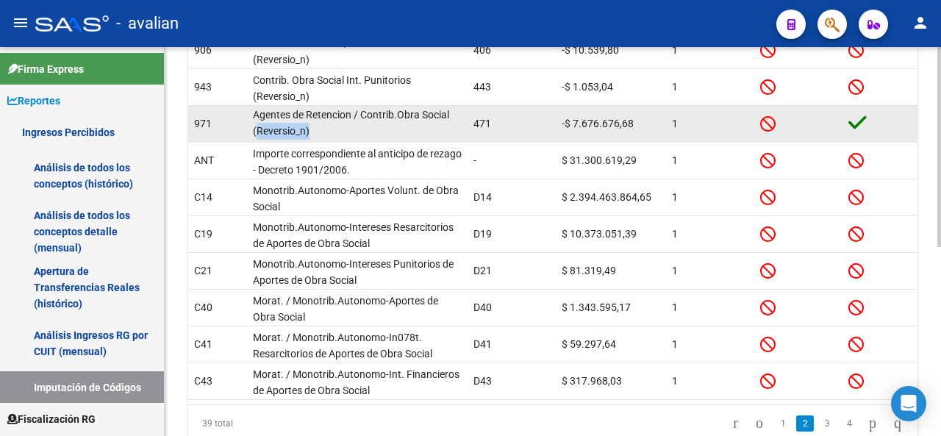
click at [318, 136] on div "Agentes de Retencion / Contrib.Obra Social (Reversio_n)" at bounding box center [357, 124] width 209 height 31
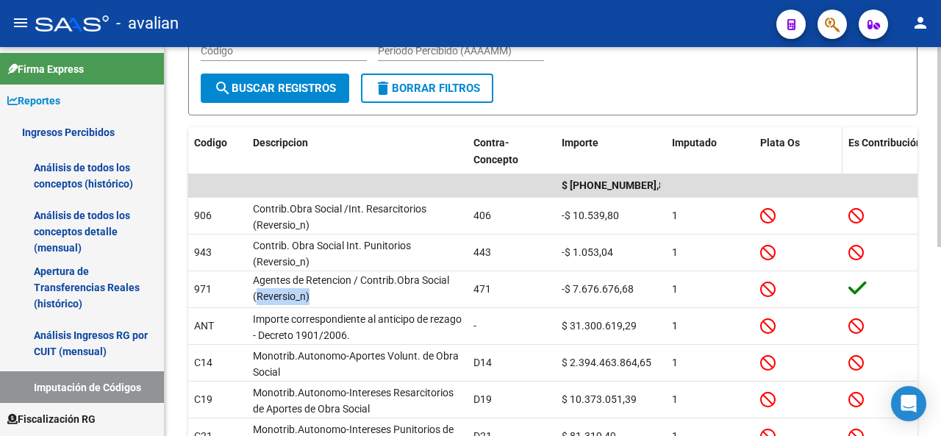
scroll to position [157, 0]
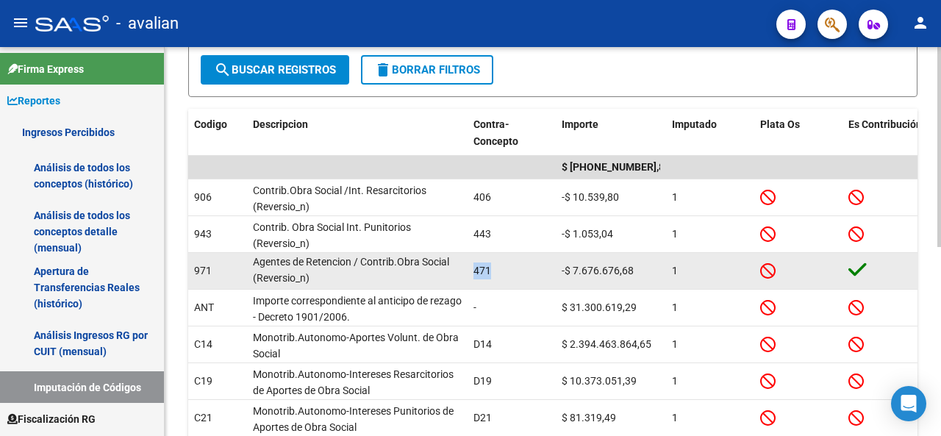
drag, startPoint x: 470, startPoint y: 264, endPoint x: 489, endPoint y: 264, distance: 19.1
click at [489, 264] on datatable-body-cell "471" at bounding box center [511, 271] width 88 height 36
